Goal: Information Seeking & Learning: Learn about a topic

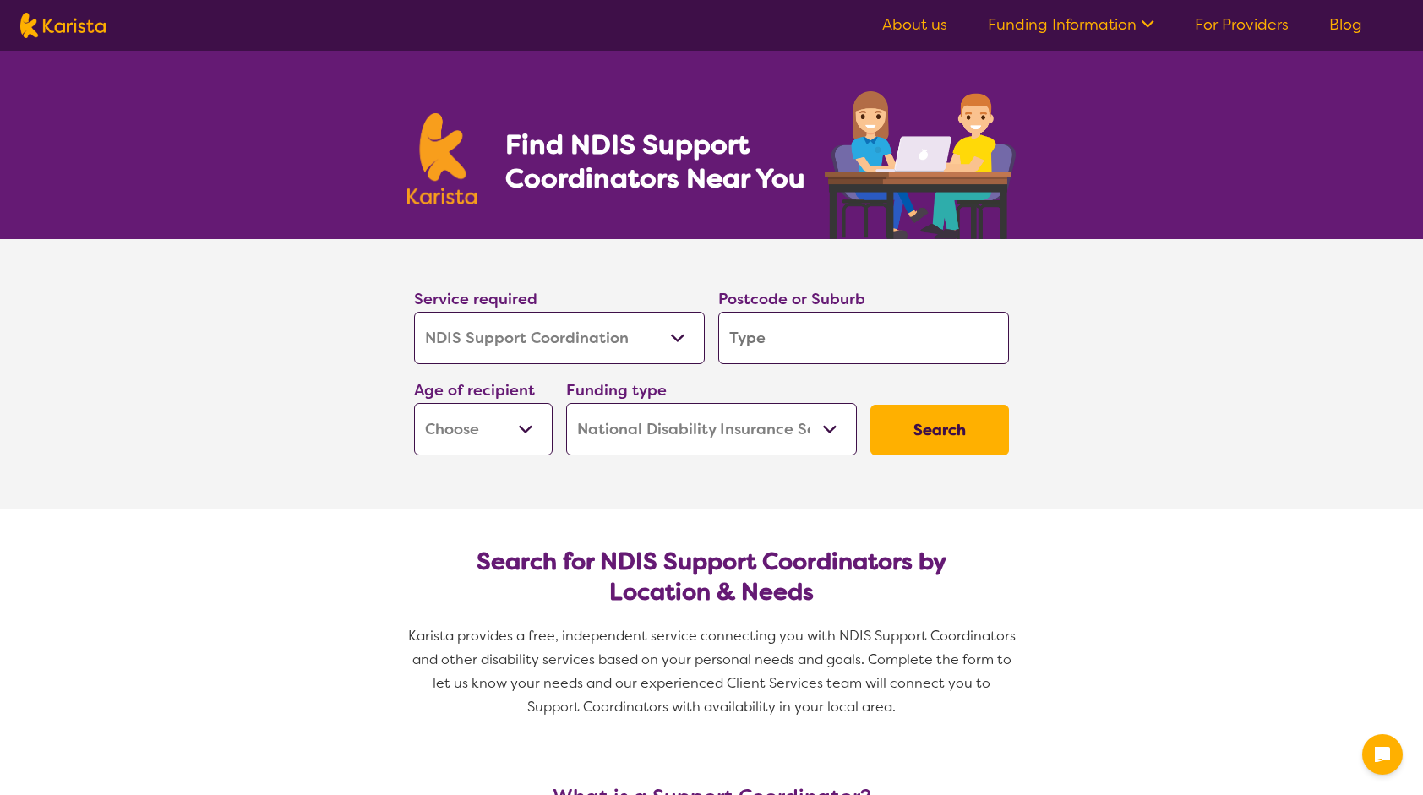
select select "NDIS Support Coordination"
select select "NDIS"
select select "NDIS Support Coordination"
select select "NDIS"
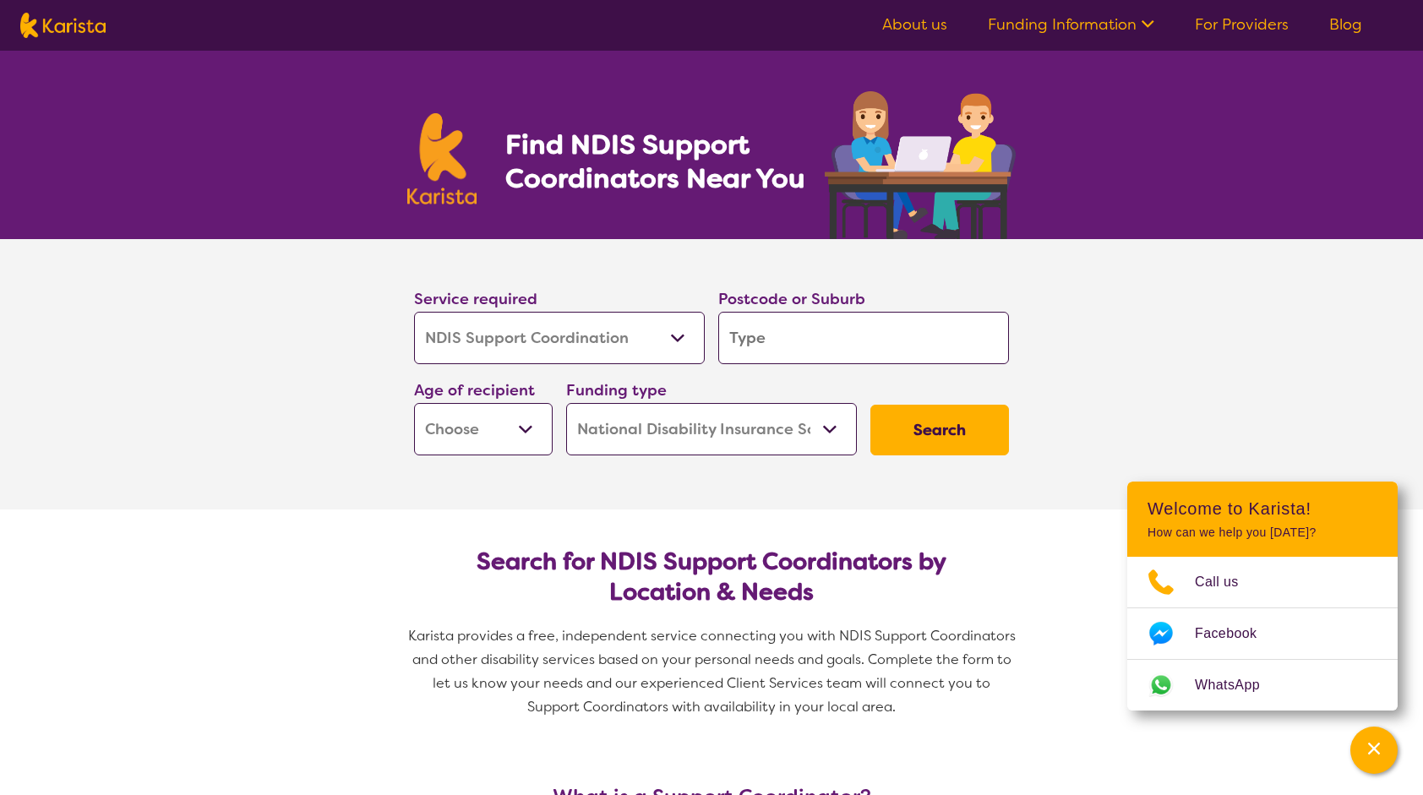
click at [767, 336] on input "search" at bounding box center [863, 338] width 291 height 52
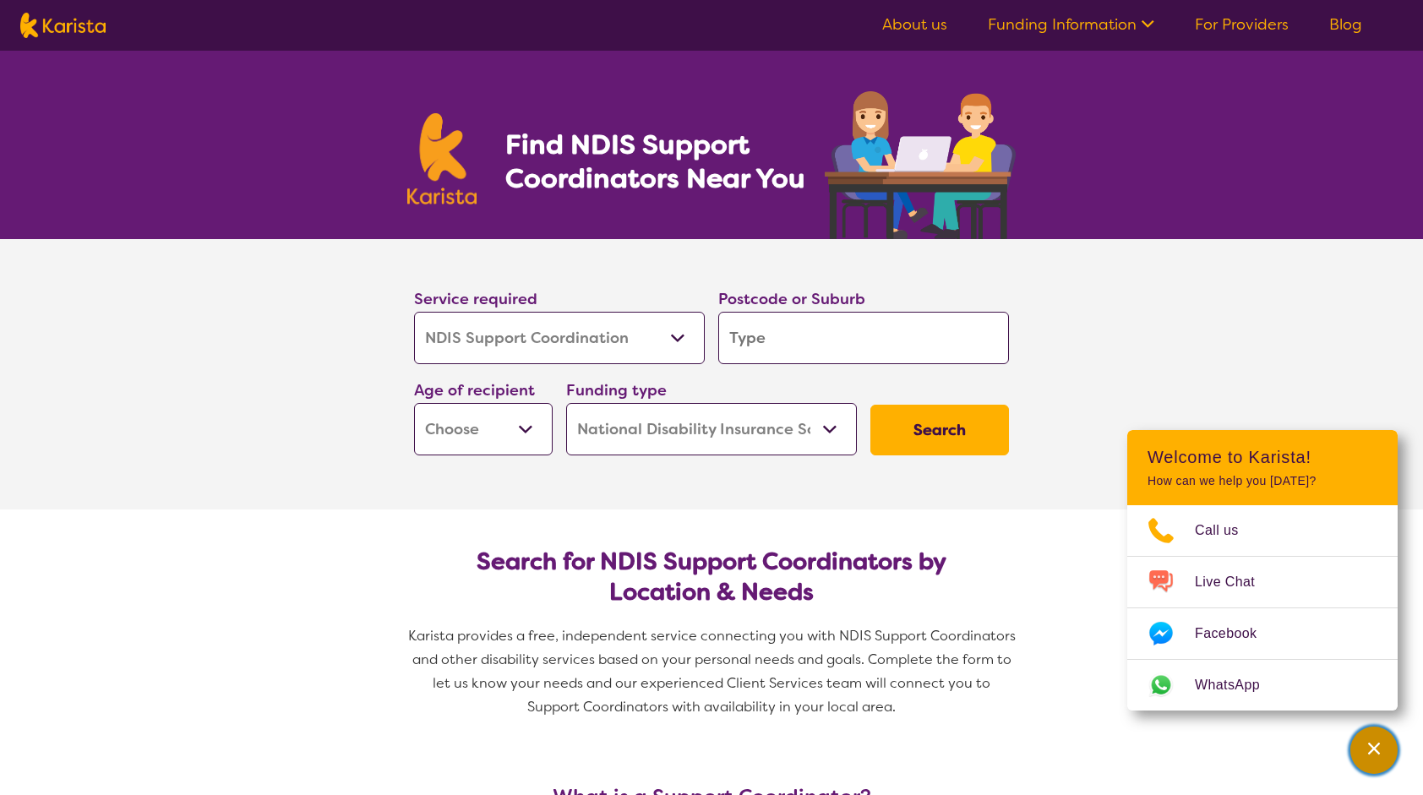
click at [1367, 756] on icon "Channel Menu" at bounding box center [1374, 748] width 17 height 17
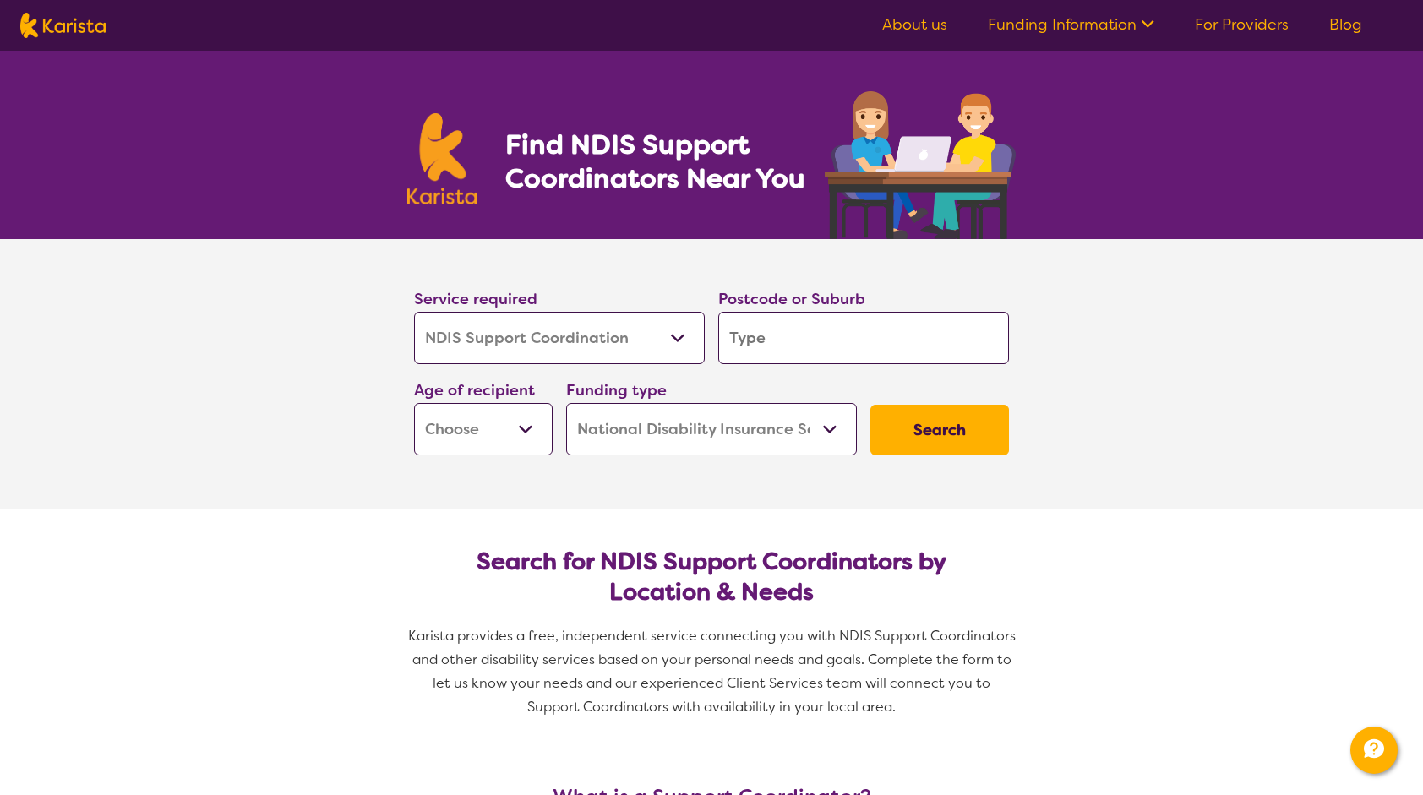
click at [926, 337] on input "search" at bounding box center [863, 338] width 291 height 52
type input "6"
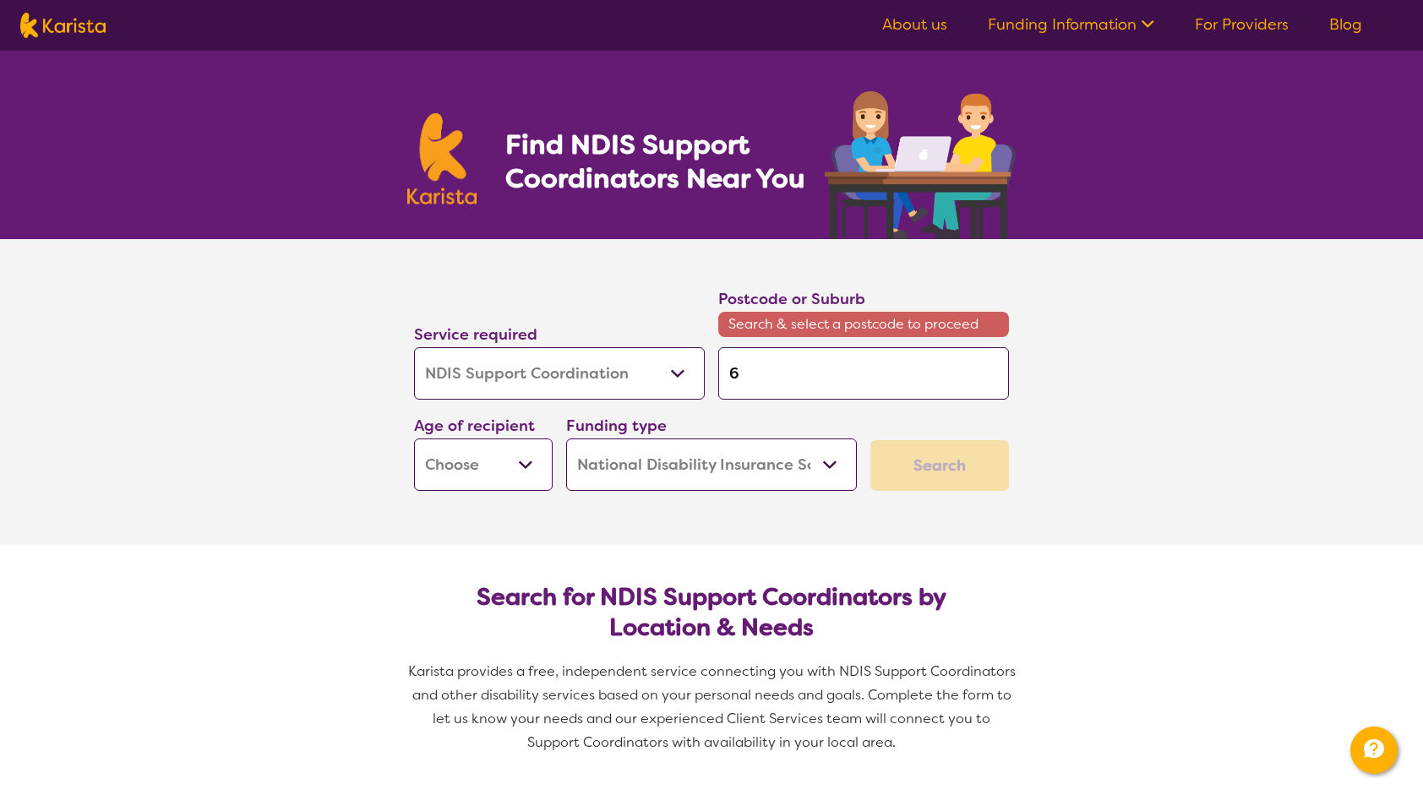
type input "60"
type input "606"
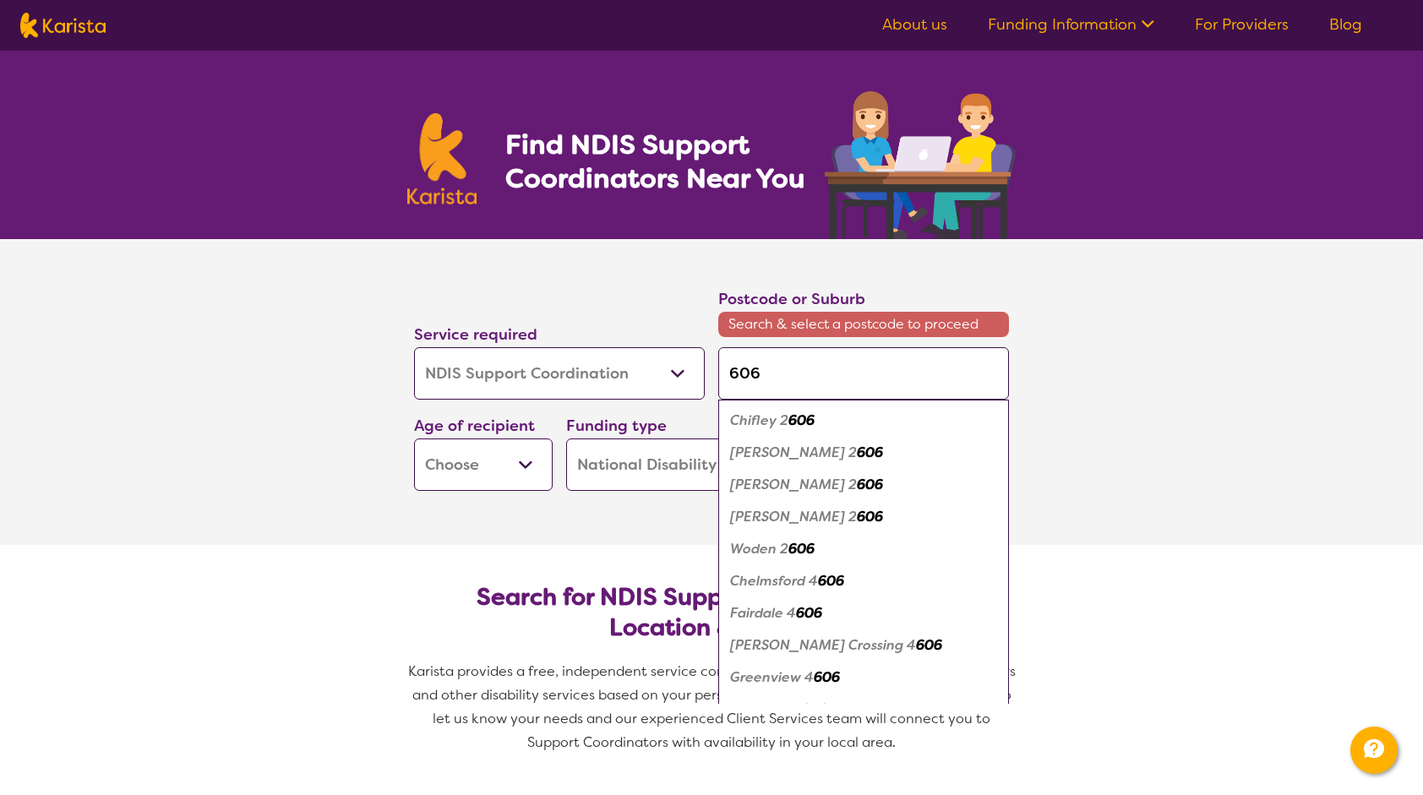
type input "6062"
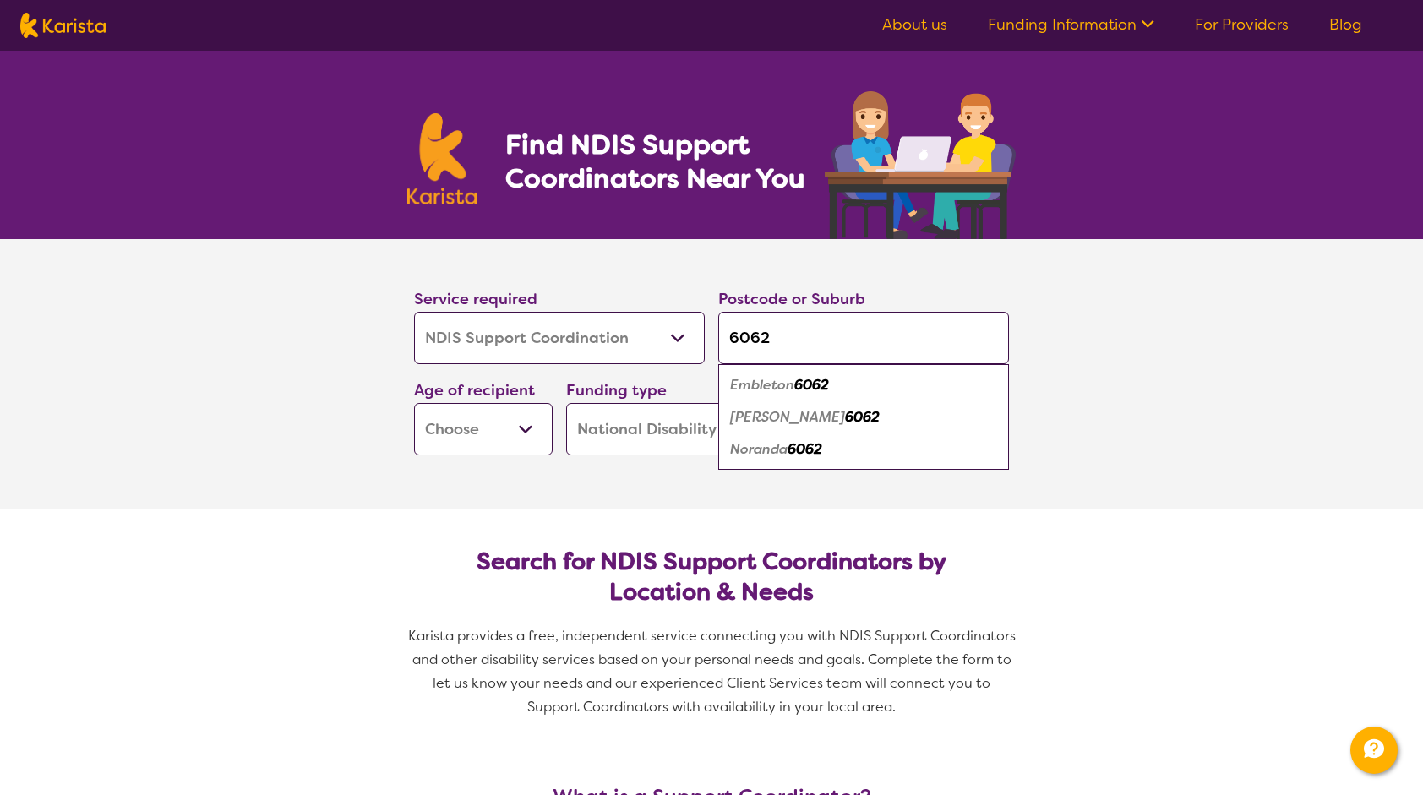
type input "6062"
click at [779, 448] on em "Noranda" at bounding box center [758, 449] width 57 height 18
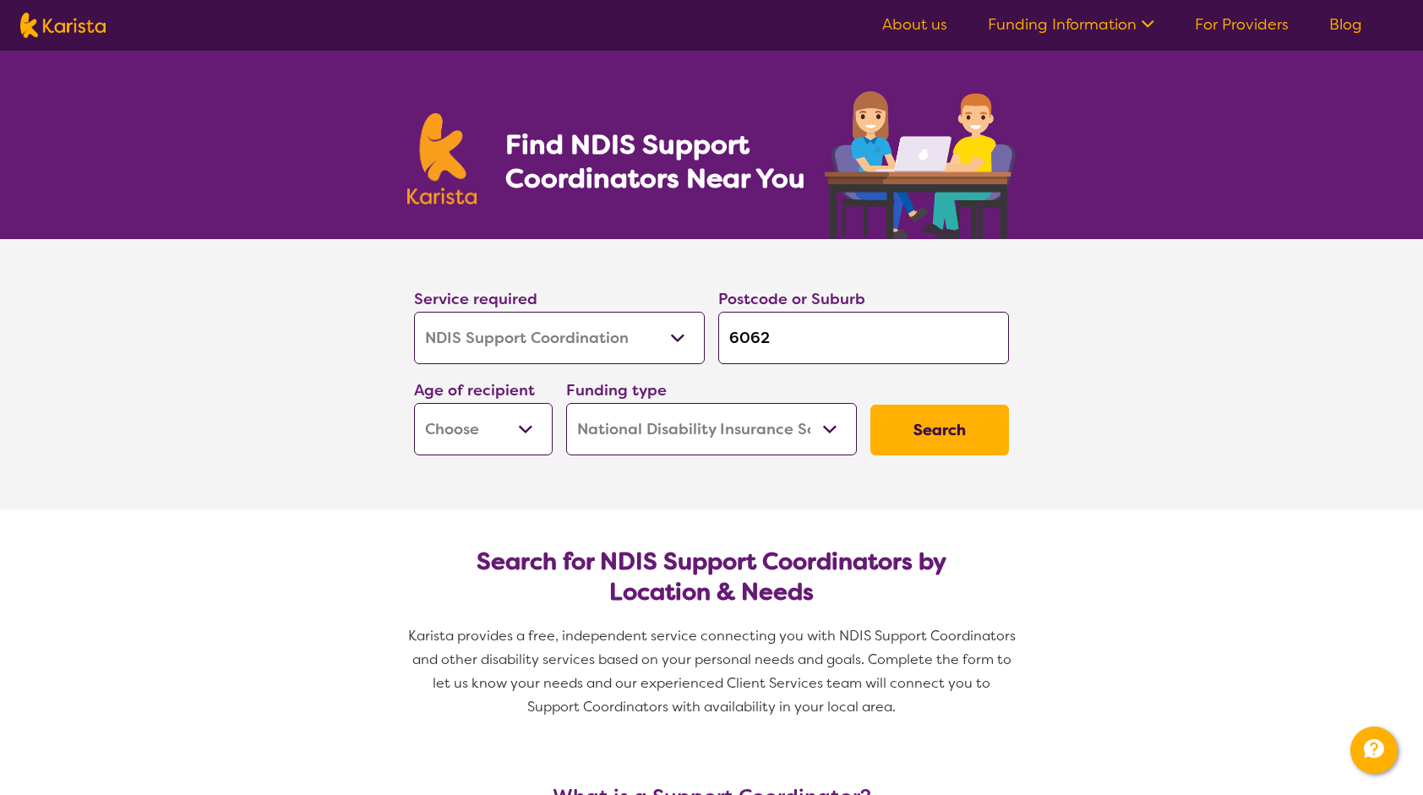
click at [673, 437] on select "Home Care Package (HCP) National Disability Insurance Scheme (NDIS) I don't know" at bounding box center [711, 429] width 291 height 52
click at [496, 424] on select "Early Childhood - 0 to 9 Child - 10 to 11 Adolescent - 12 to 17 Adult - 18 to 6…" at bounding box center [483, 429] width 139 height 52
select select "AD"
click at [414, 403] on select "Early Childhood - 0 to 9 Child - 10 to 11 Adolescent - 12 to 17 Adult - 18 to 6…" at bounding box center [483, 429] width 139 height 52
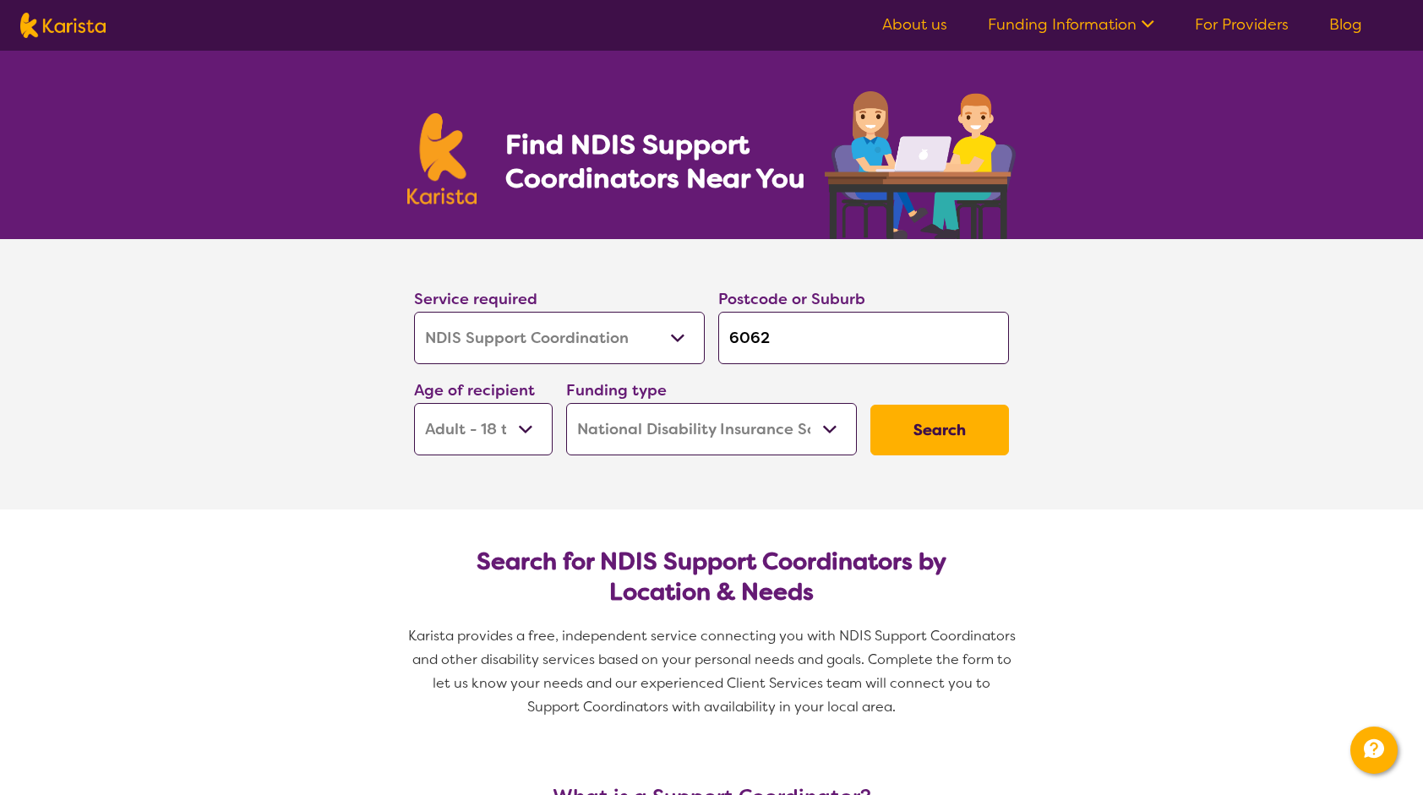
select select "AD"
click at [971, 421] on button "Search" at bounding box center [940, 430] width 139 height 51
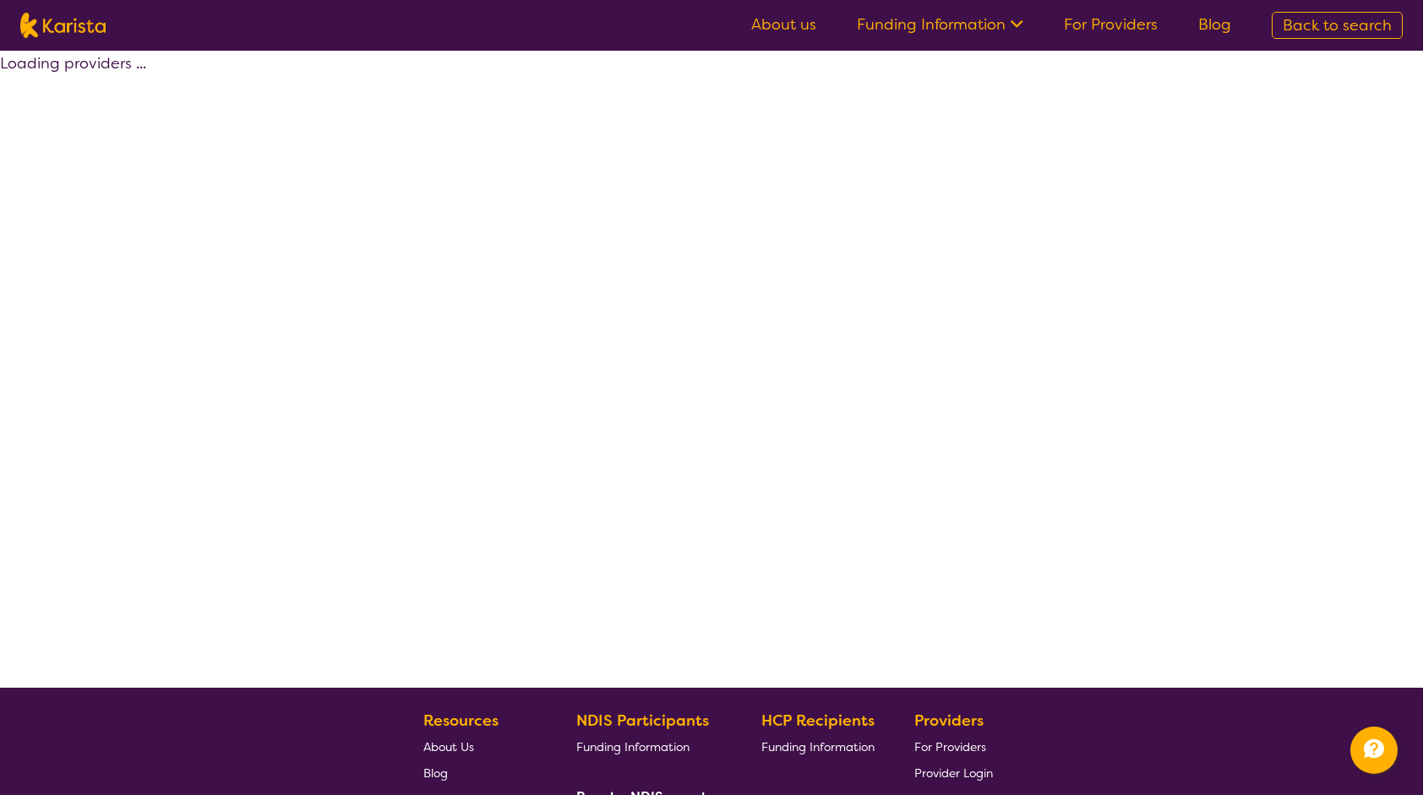
select select "by_score"
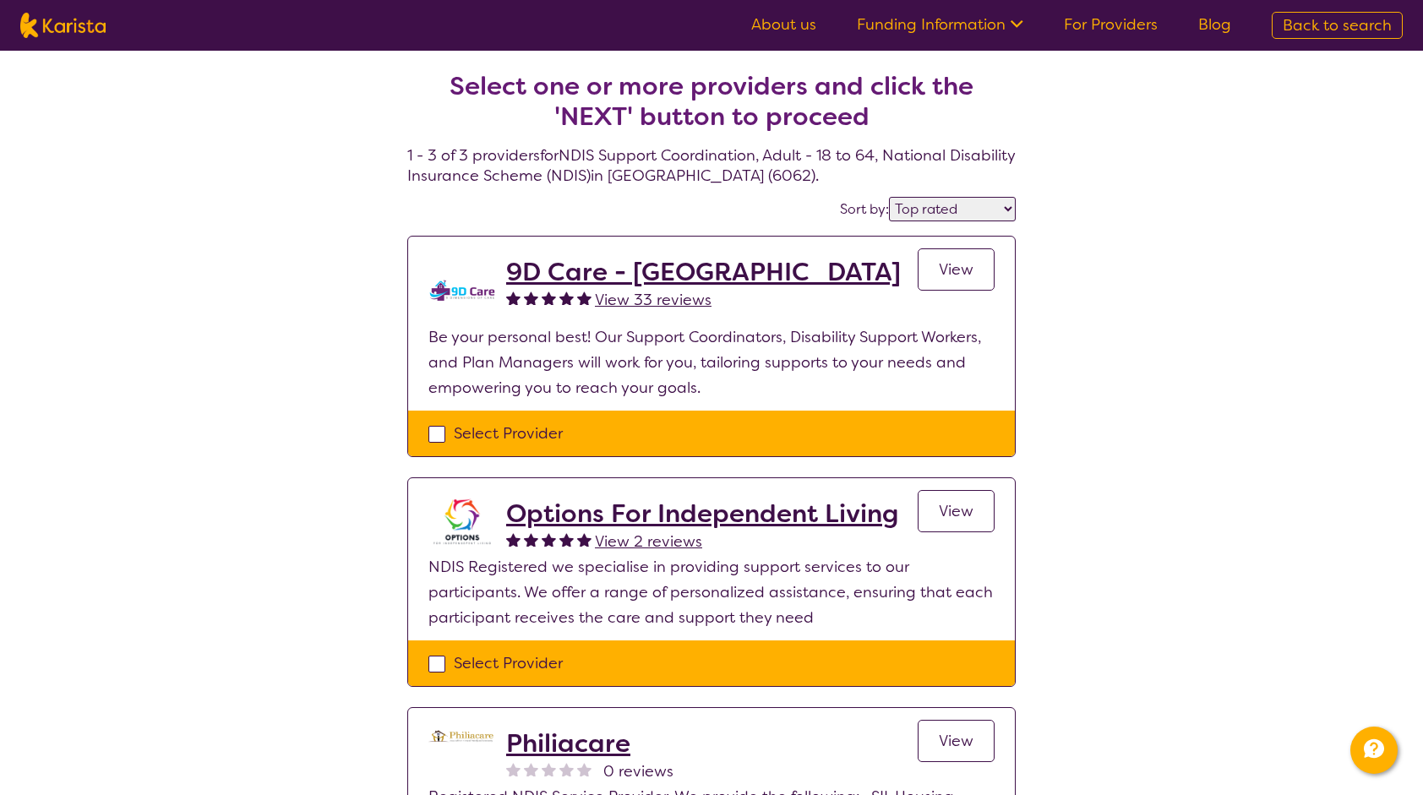
select select "NDIS Support Coordination"
select select "AD"
select select "NDIS"
select select "NDIS Support Coordination"
select select "AD"
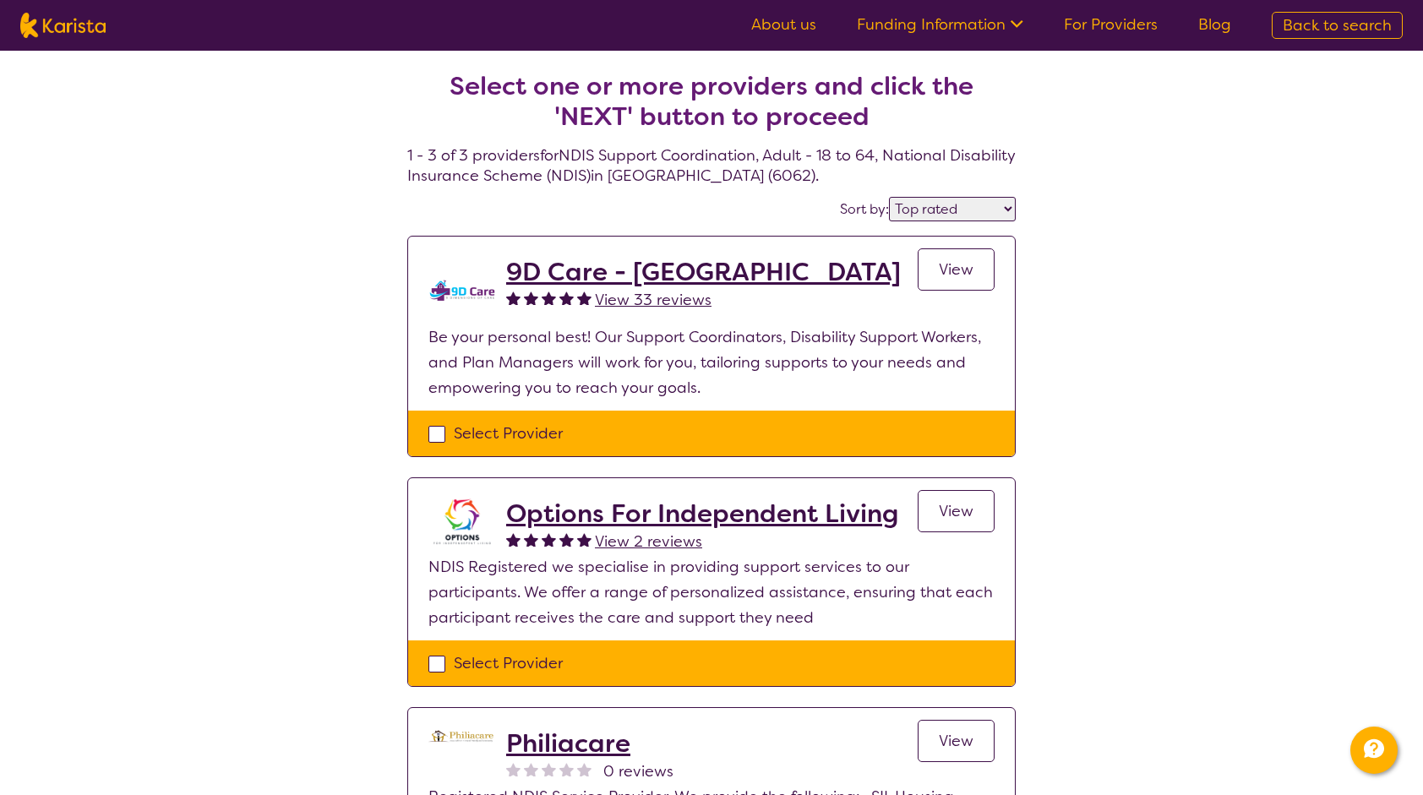
select select "NDIS"
